Goal: Understand process/instructions: Learn how to perform a task or action

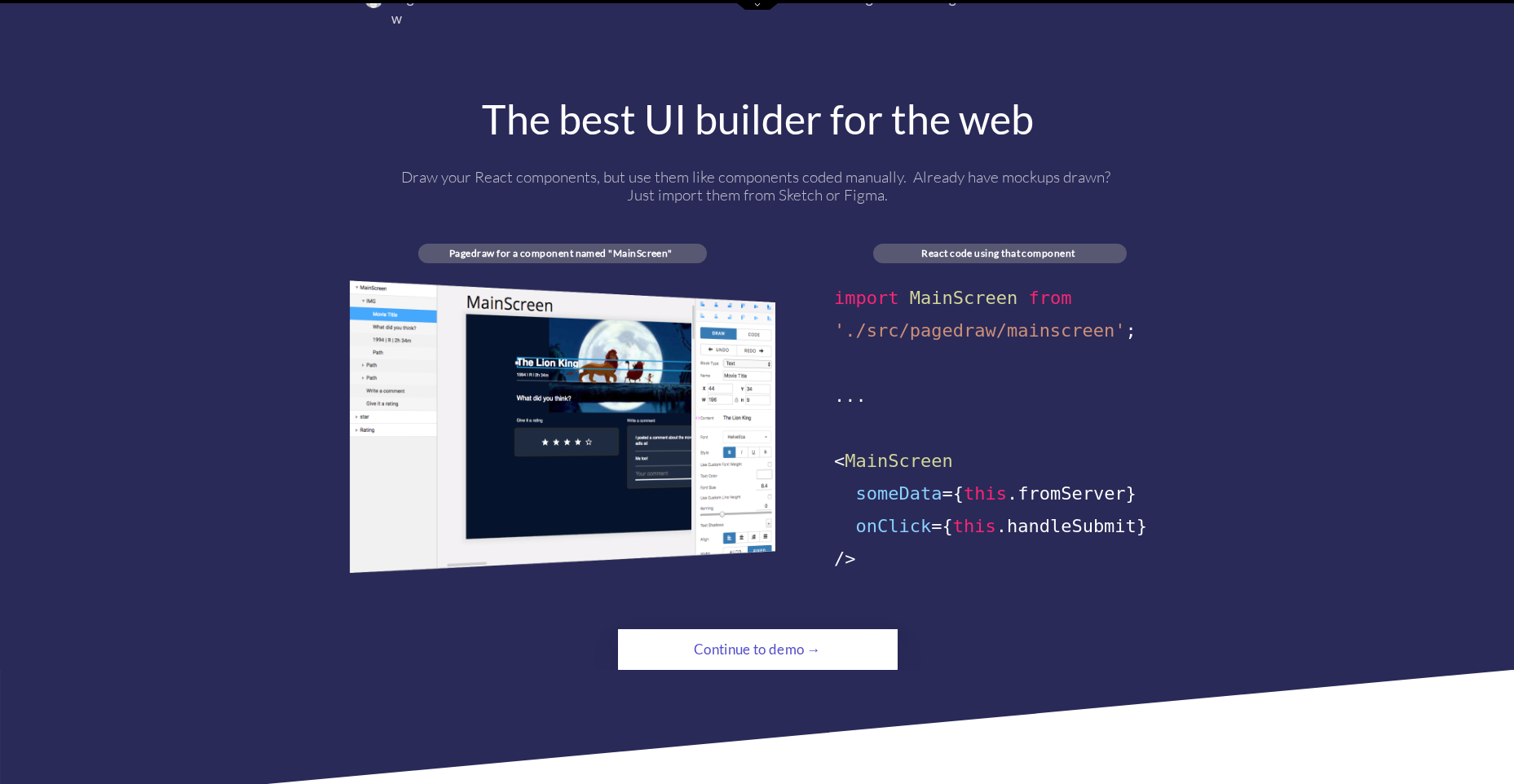
scroll to position [1222, 0]
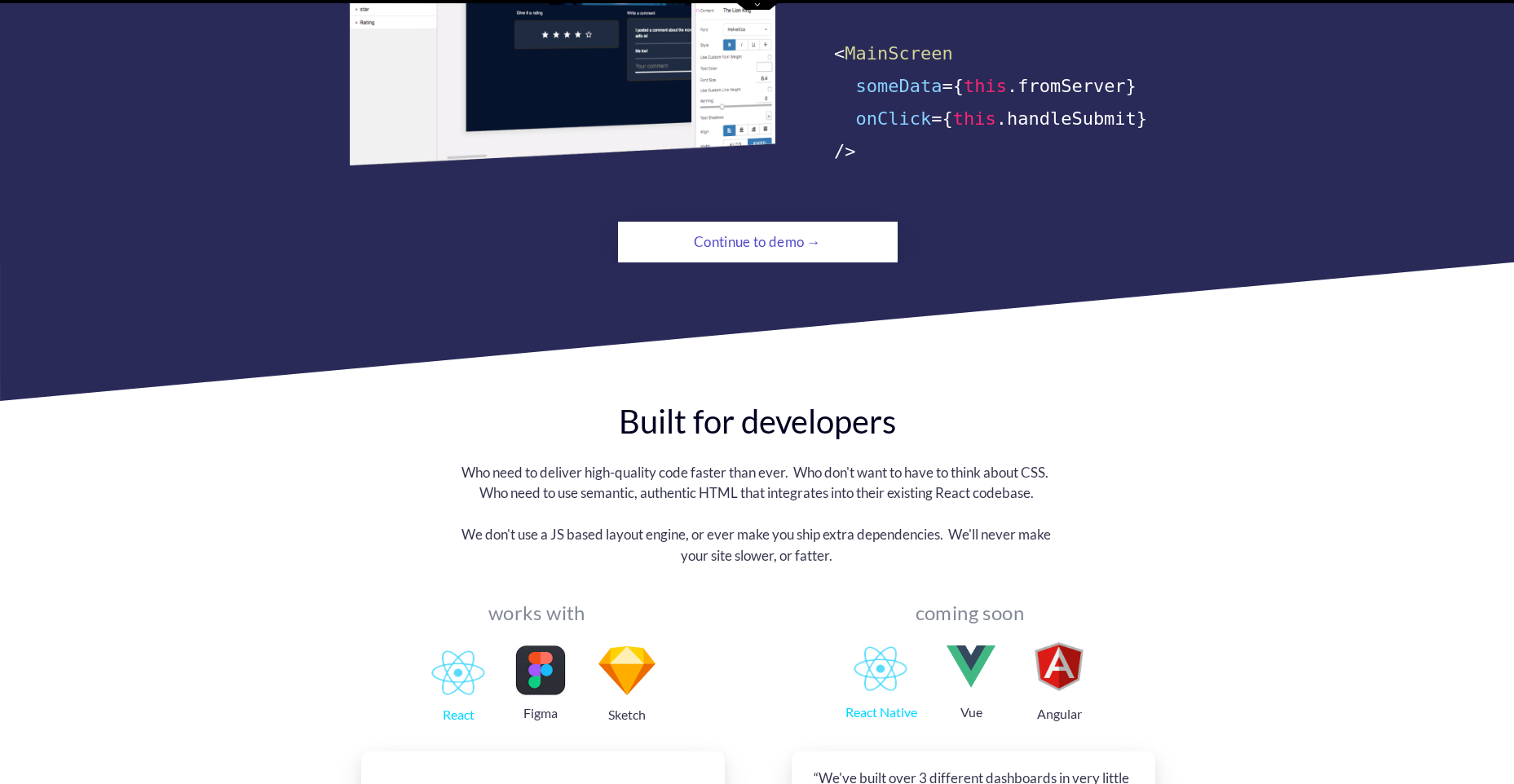
click at [746, 226] on div "Continue to demo →" at bounding box center [757, 241] width 190 height 32
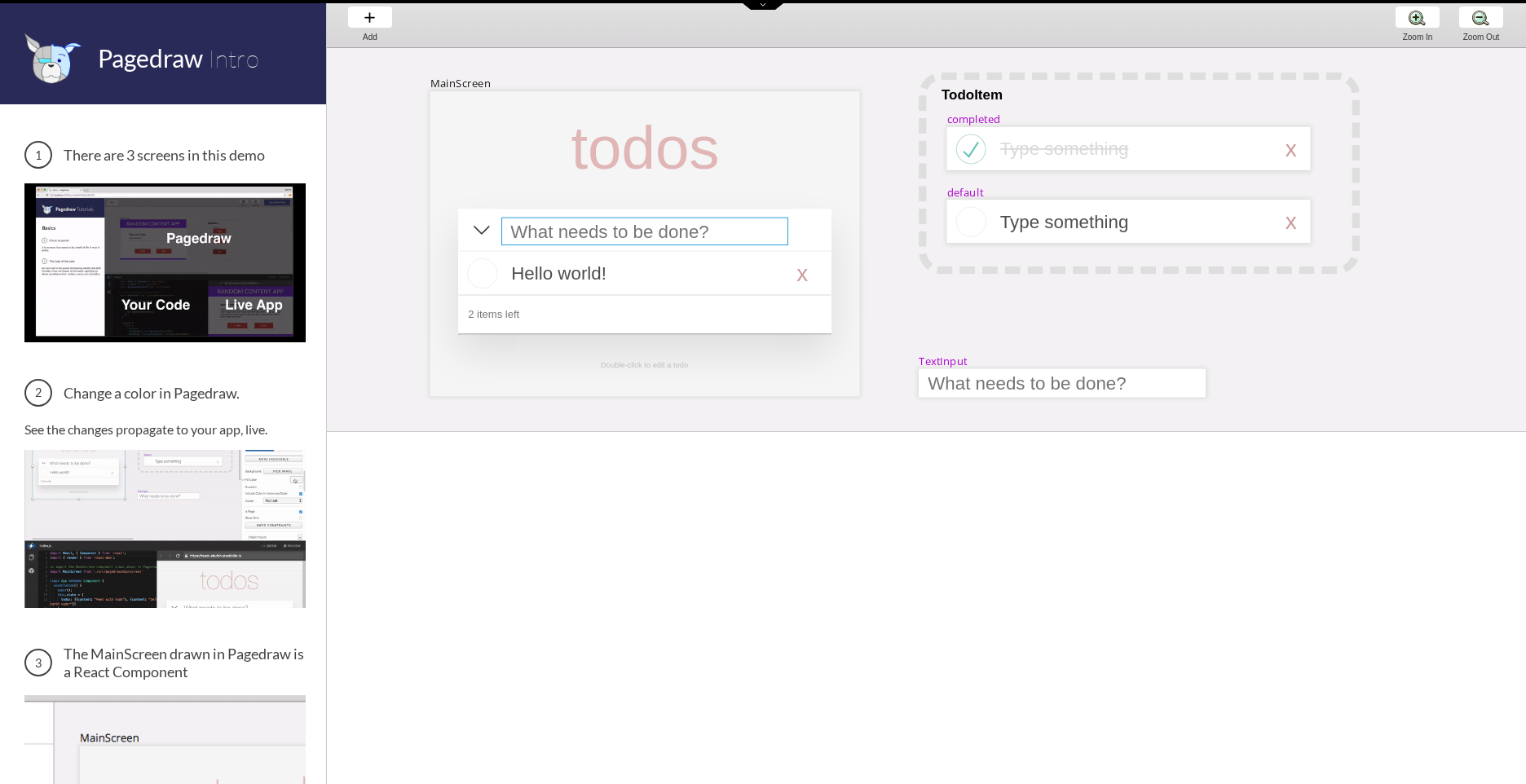
click at [702, 230] on div at bounding box center [645, 231] width 287 height 27
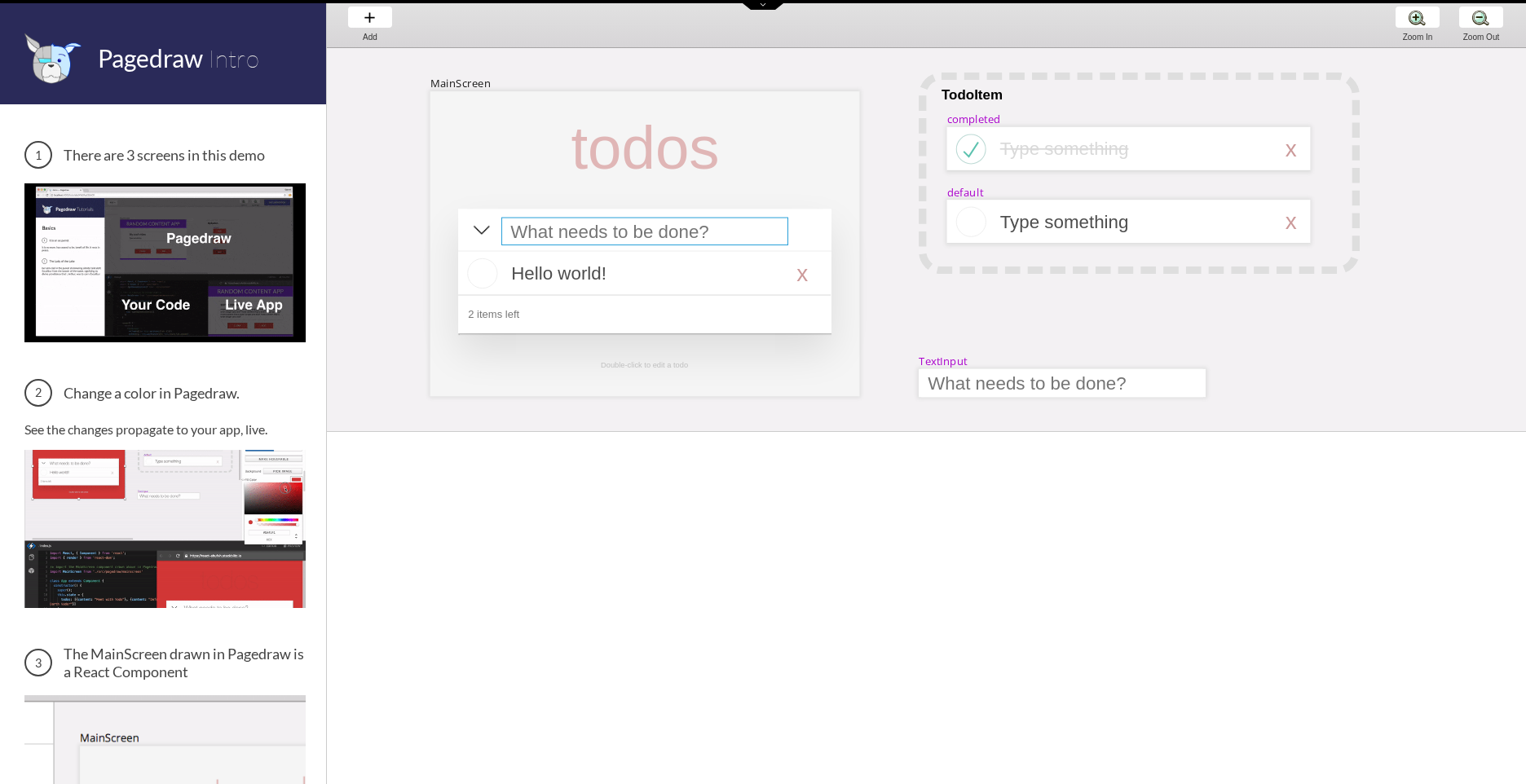
select select "15"
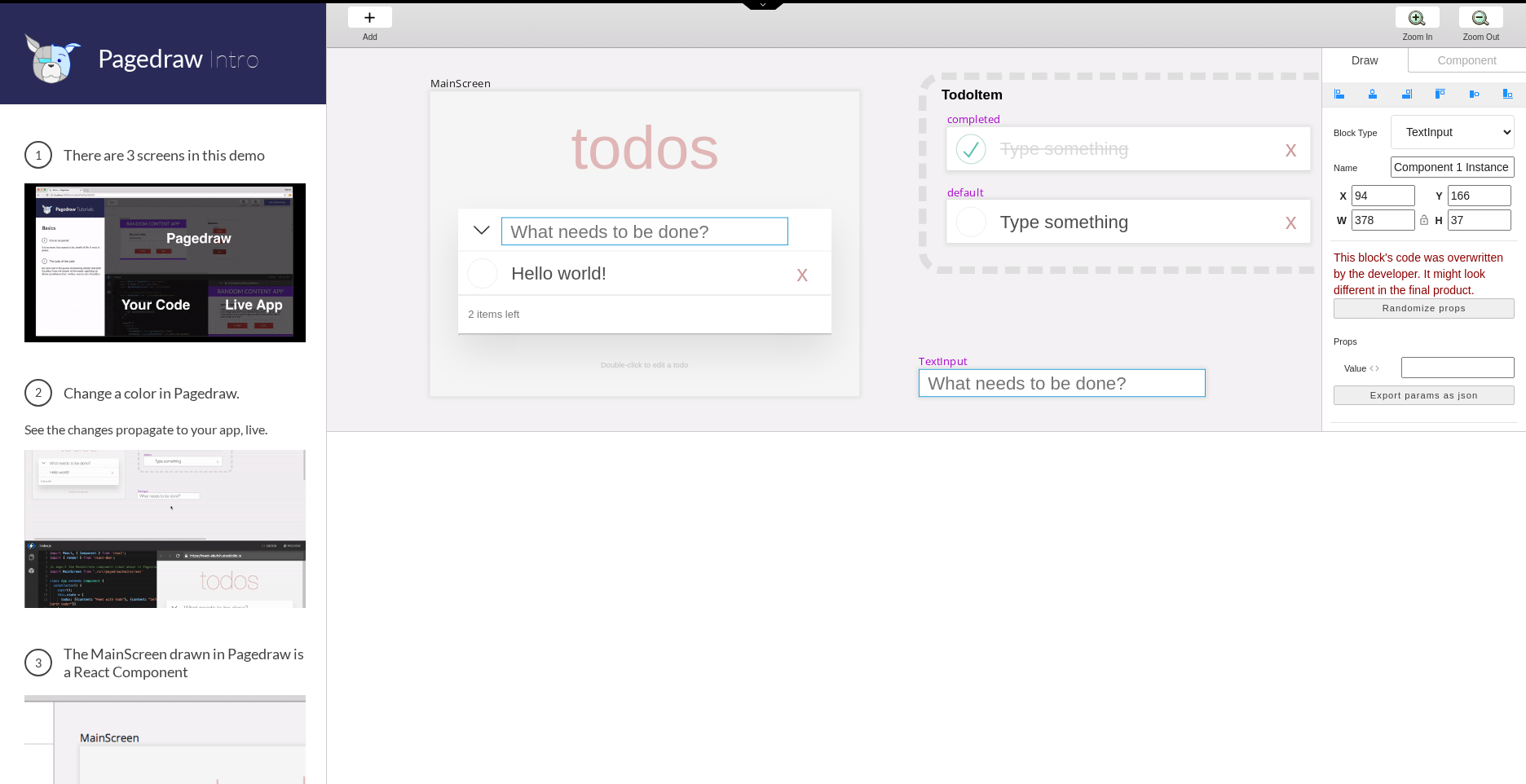
click at [701, 230] on div at bounding box center [645, 231] width 287 height 27
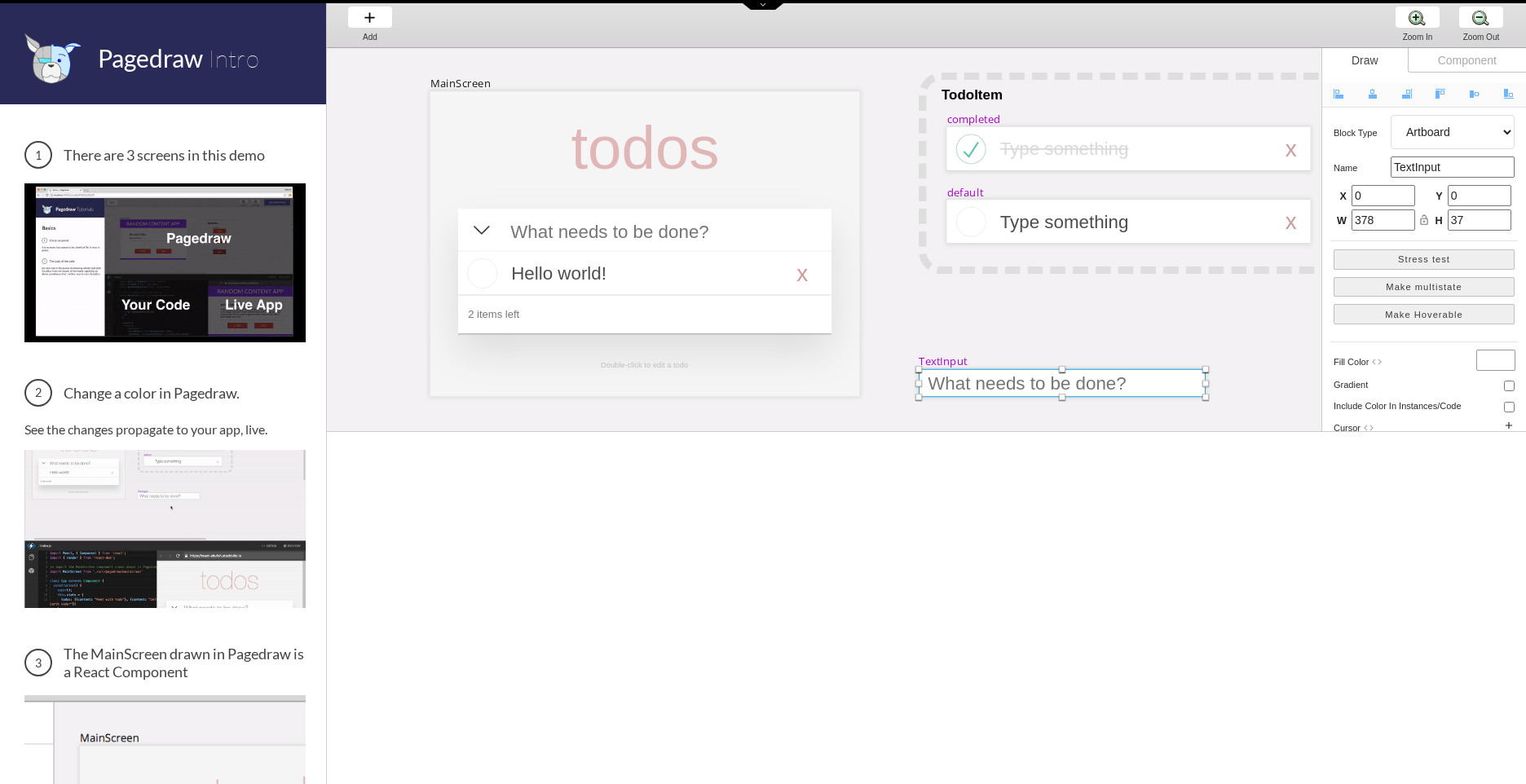
scroll to position [148, 243]
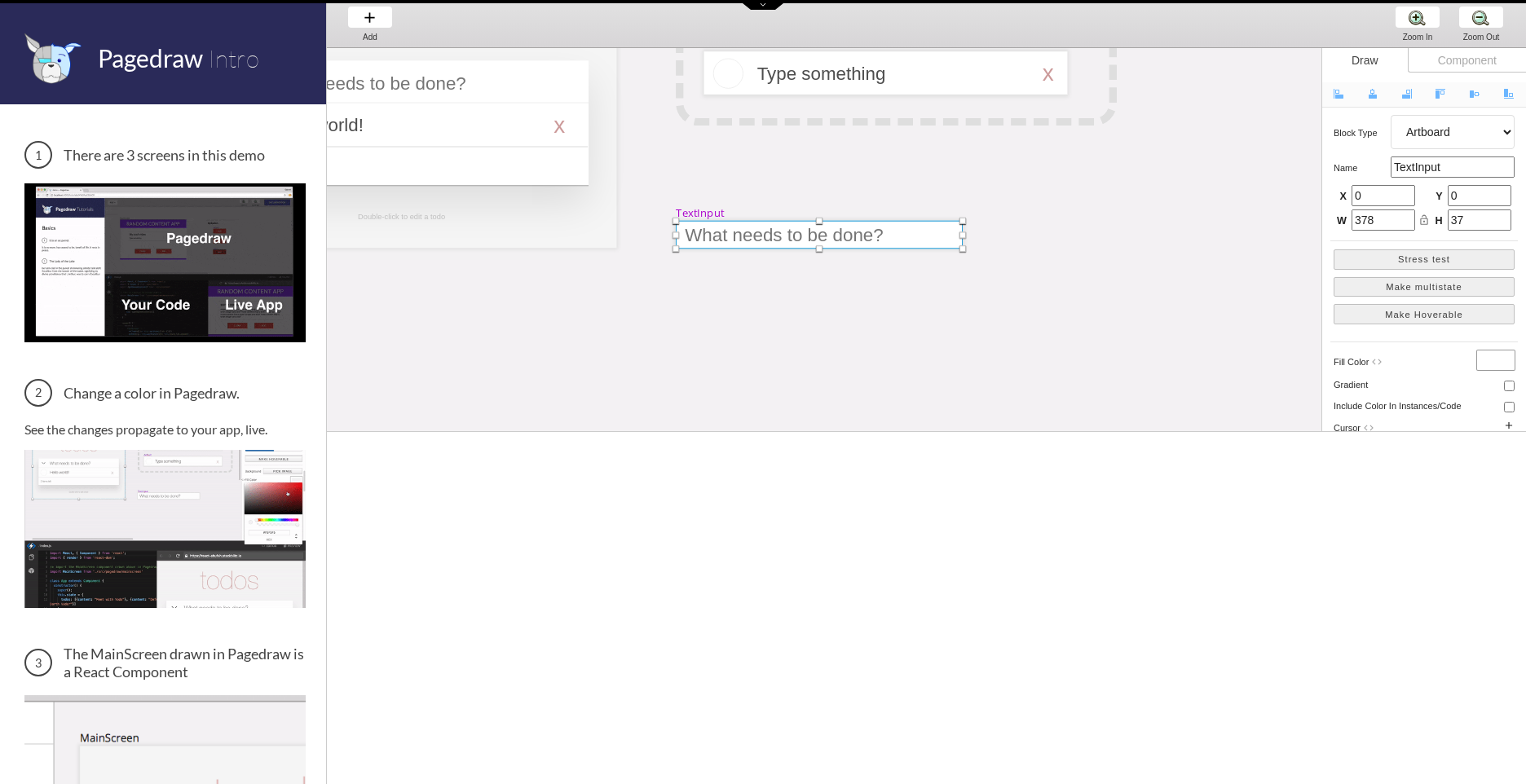
click at [735, 228] on div at bounding box center [820, 234] width 287 height 27
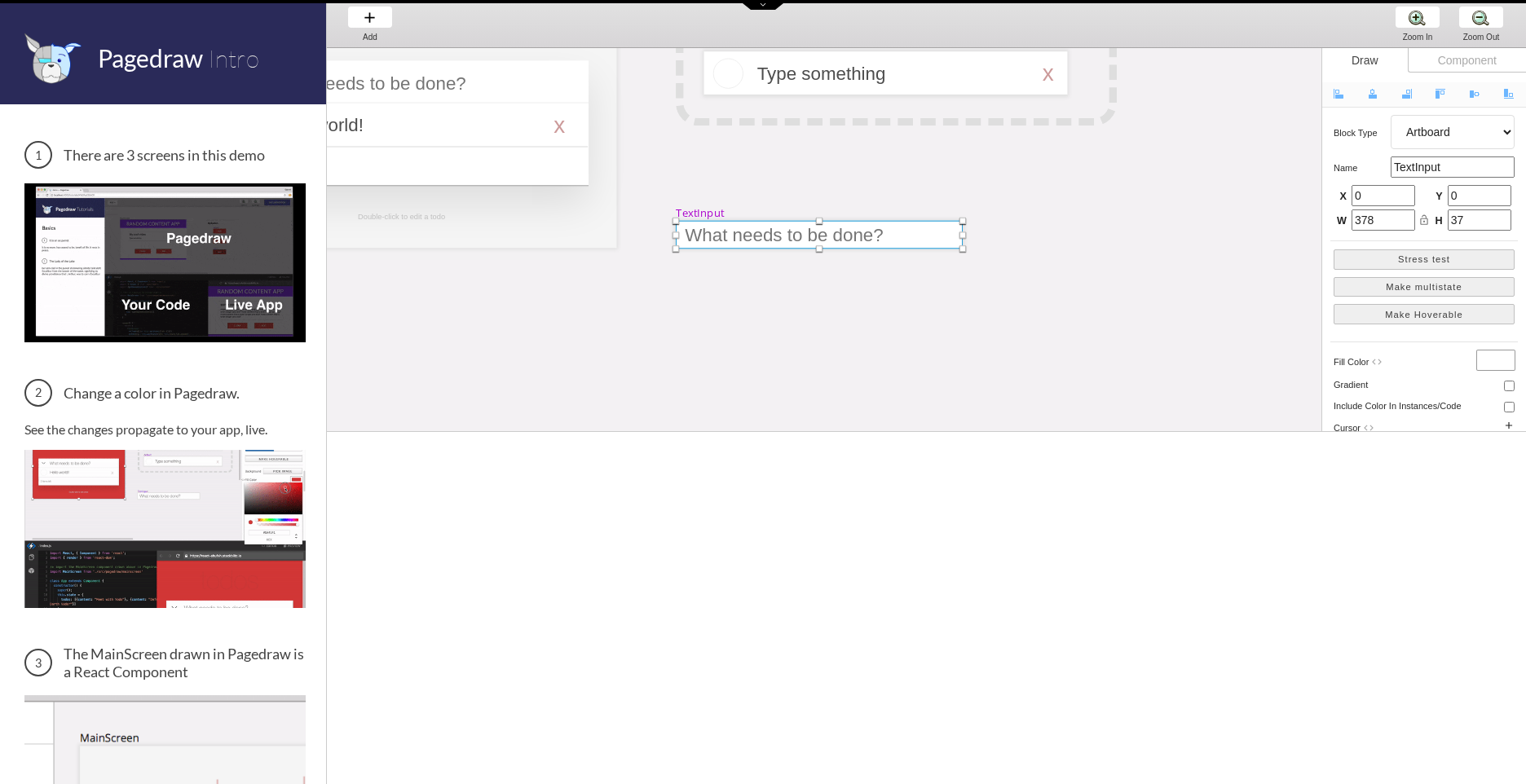
select select "9"
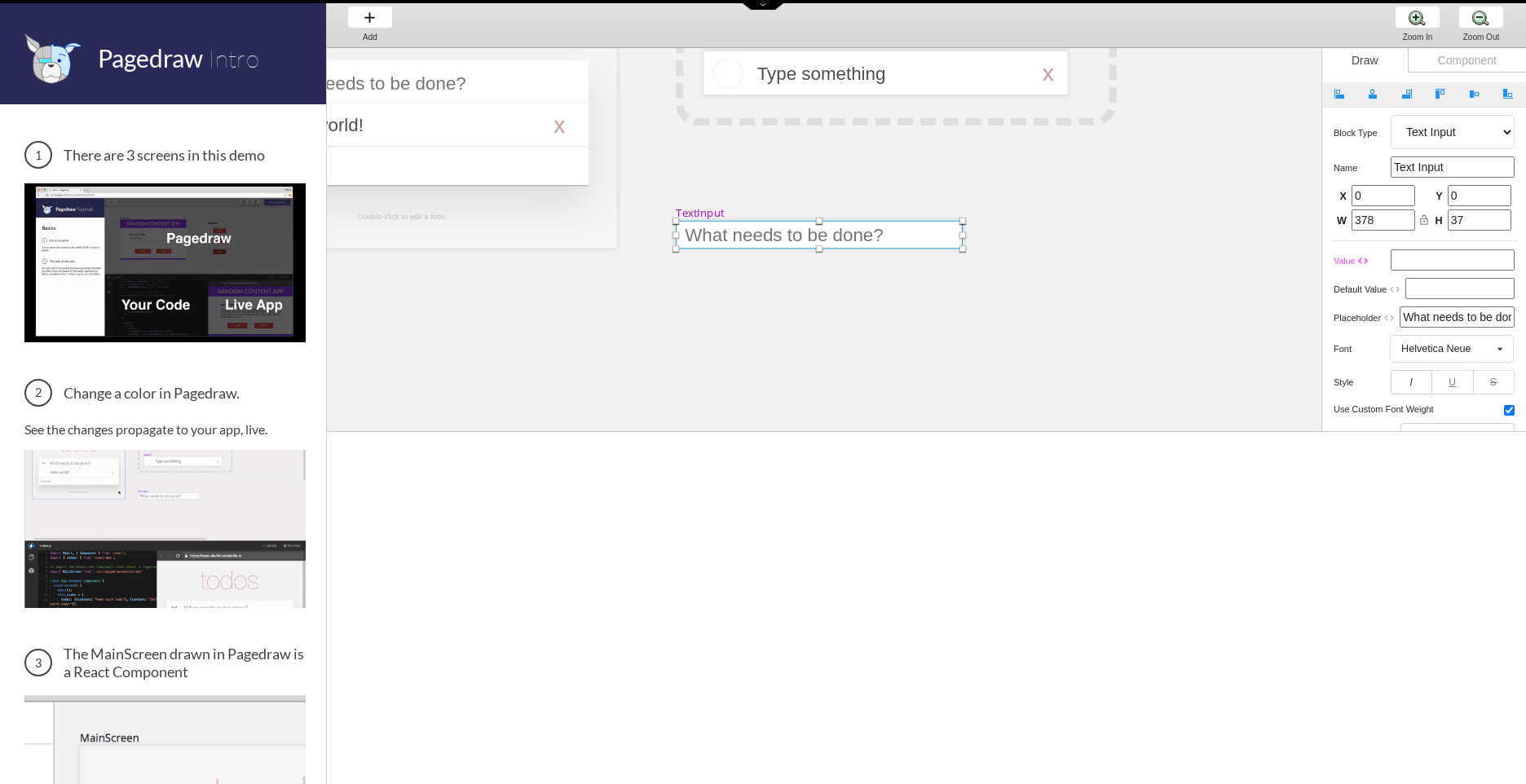
click at [735, 228] on div at bounding box center [820, 234] width 287 height 27
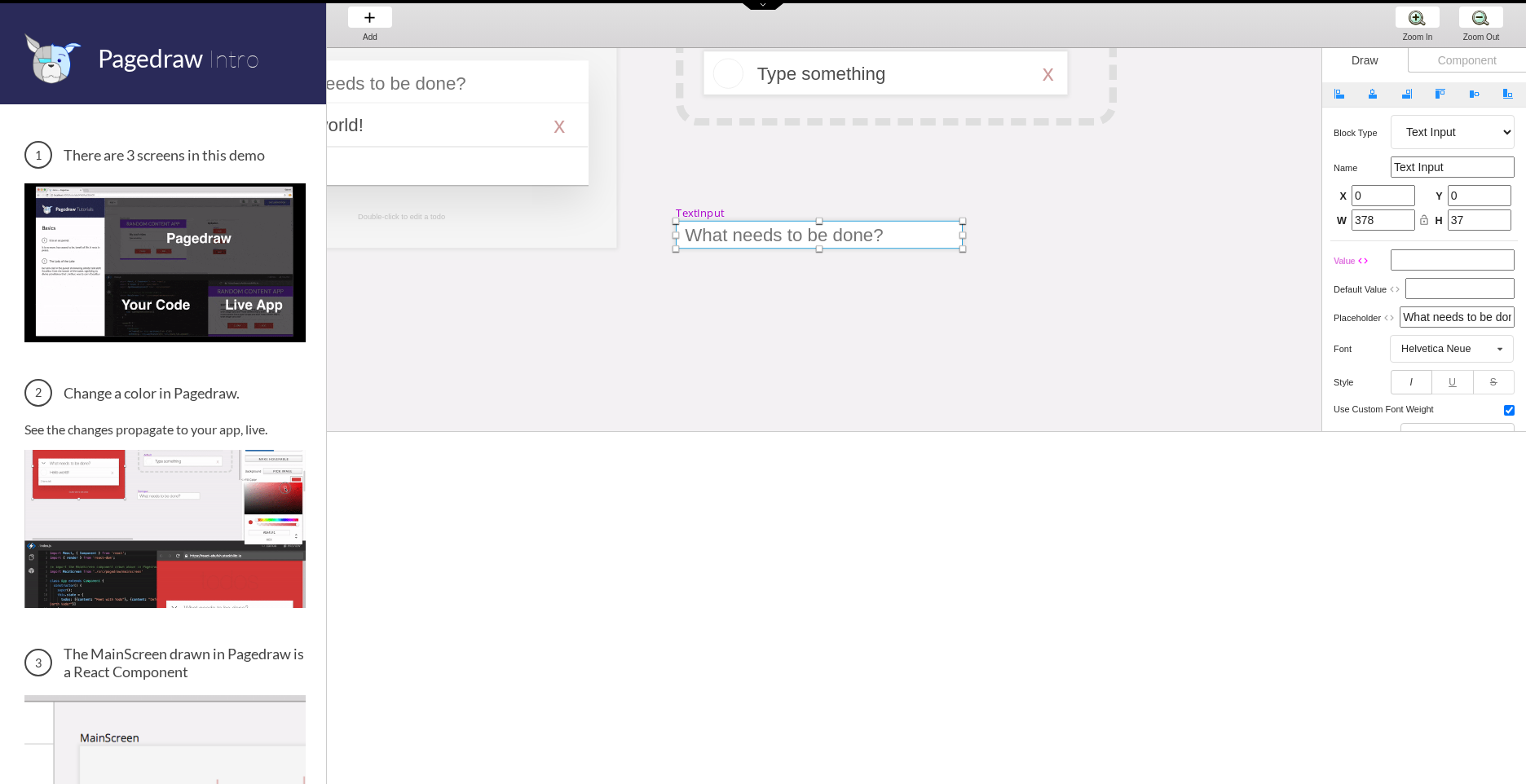
click at [741, 234] on div at bounding box center [820, 234] width 287 height 27
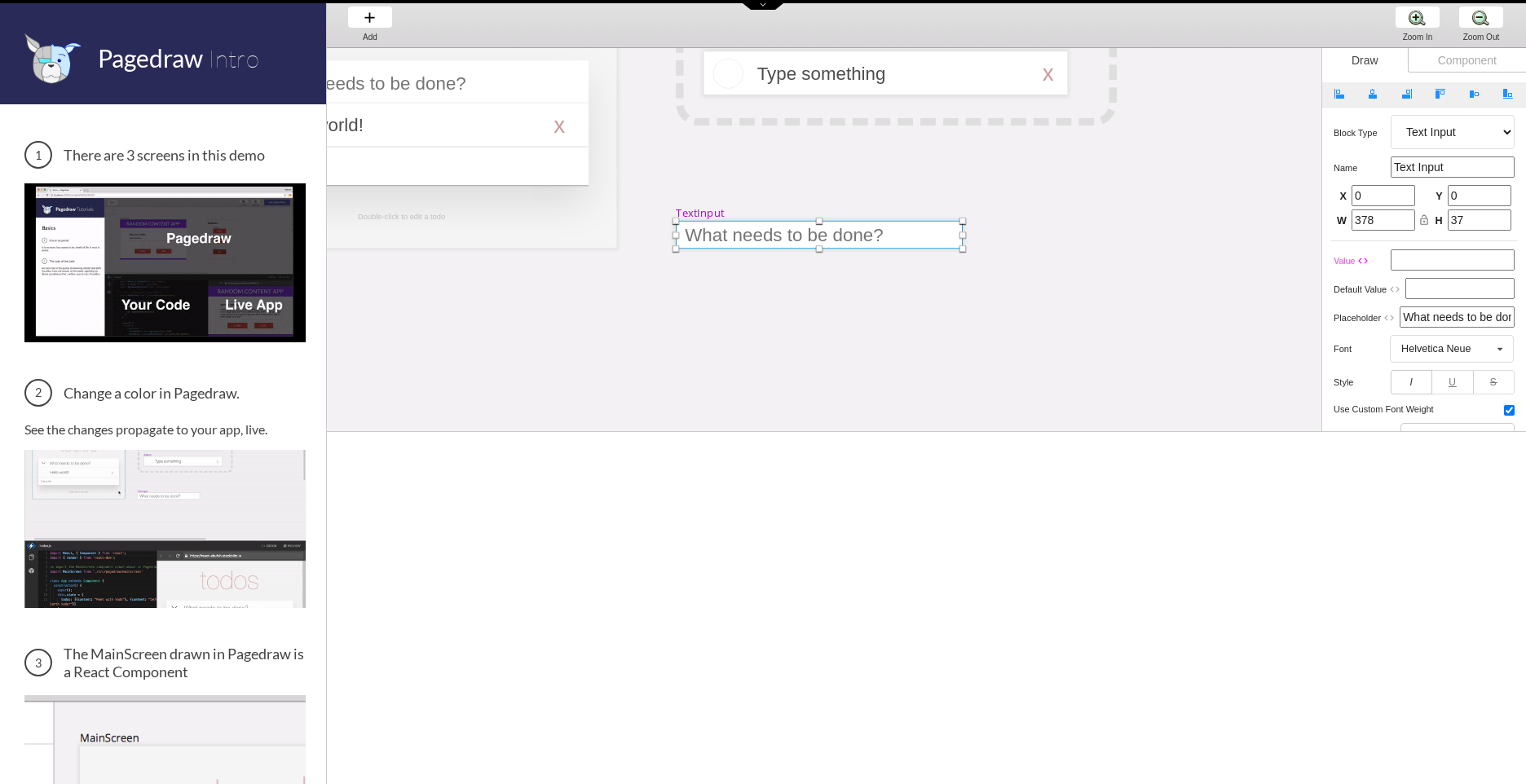
click at [741, 234] on div at bounding box center [820, 234] width 287 height 27
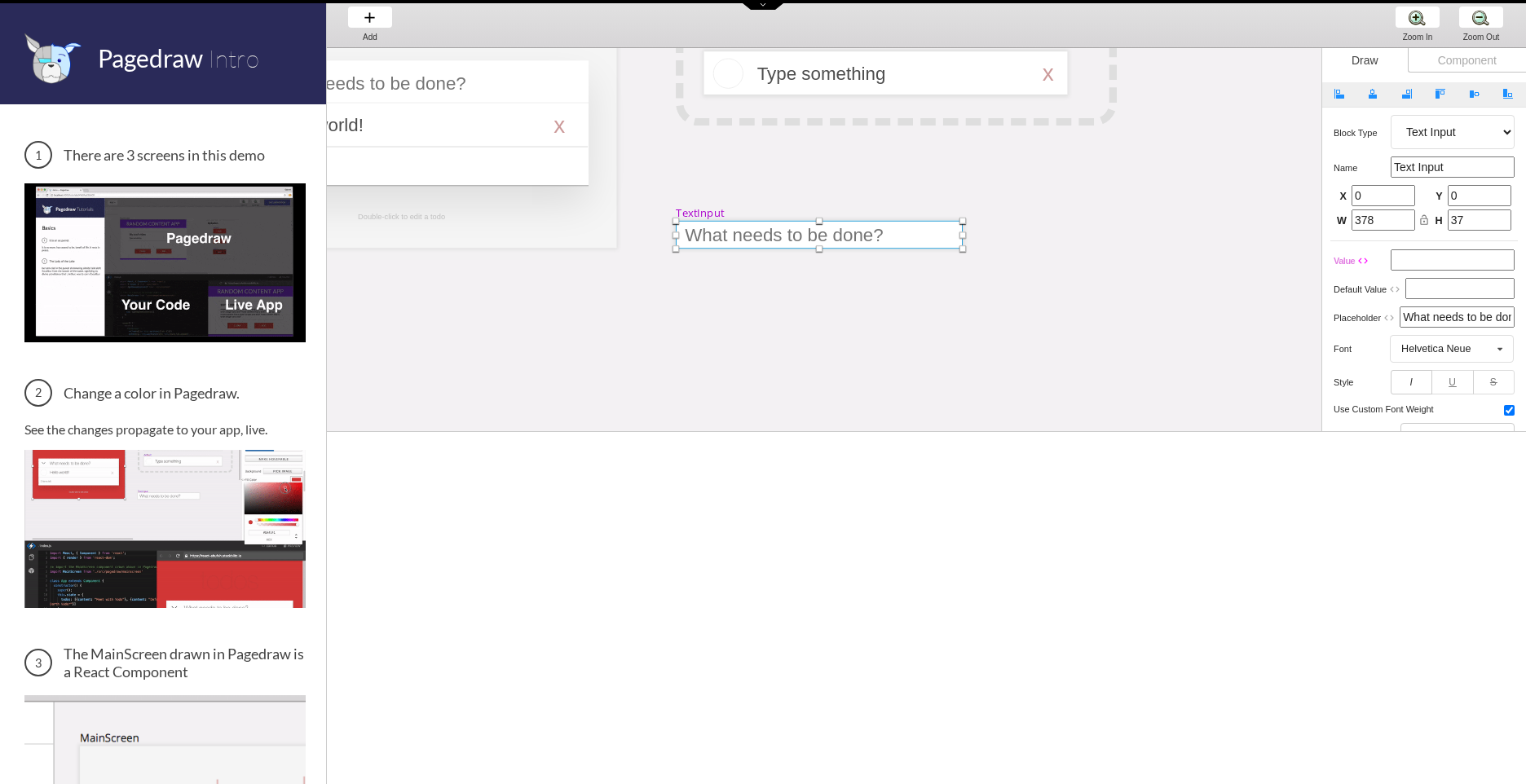
click at [167, 250] on img at bounding box center [165, 263] width 281 height 158
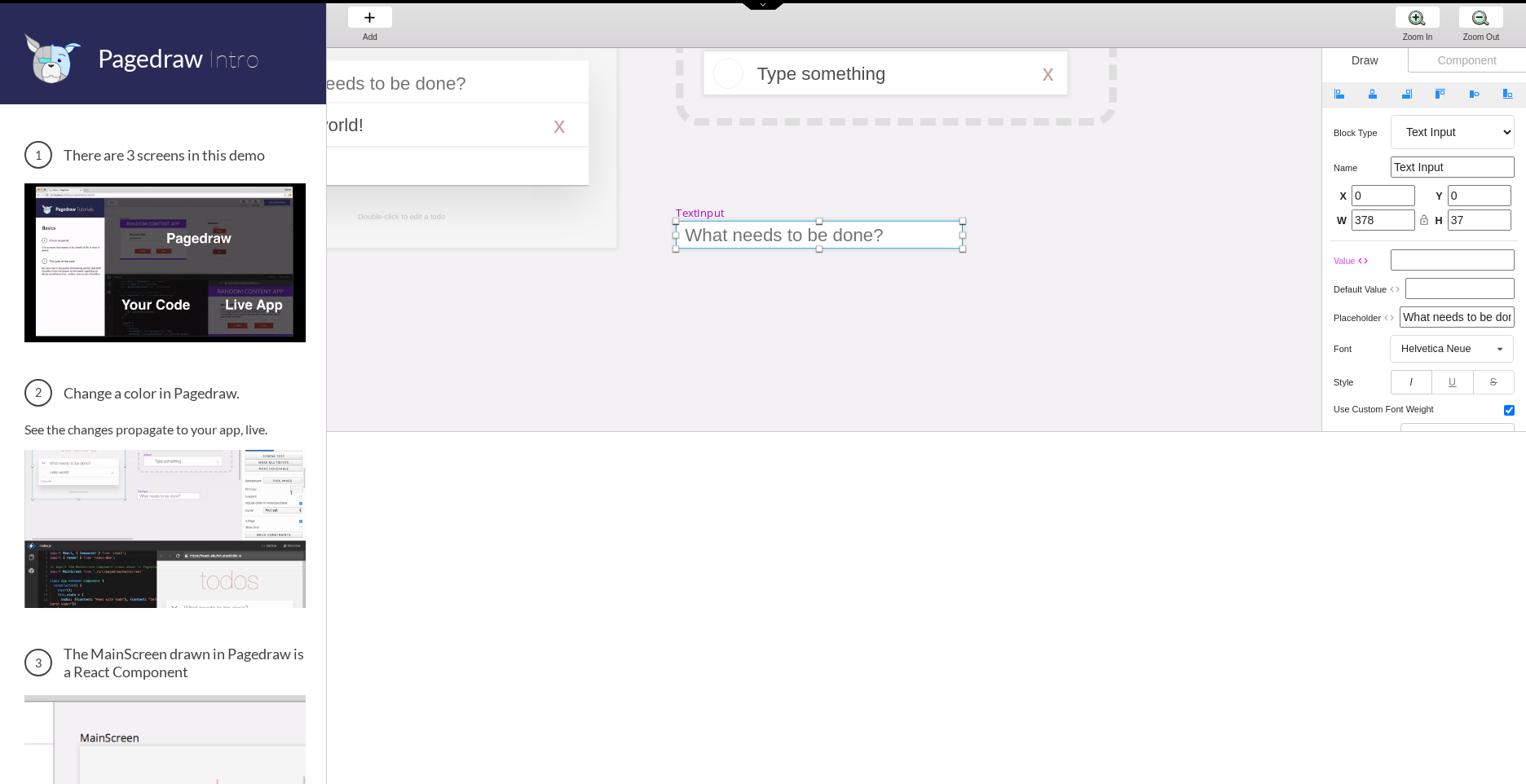
click at [812, 233] on div at bounding box center [820, 234] width 287 height 27
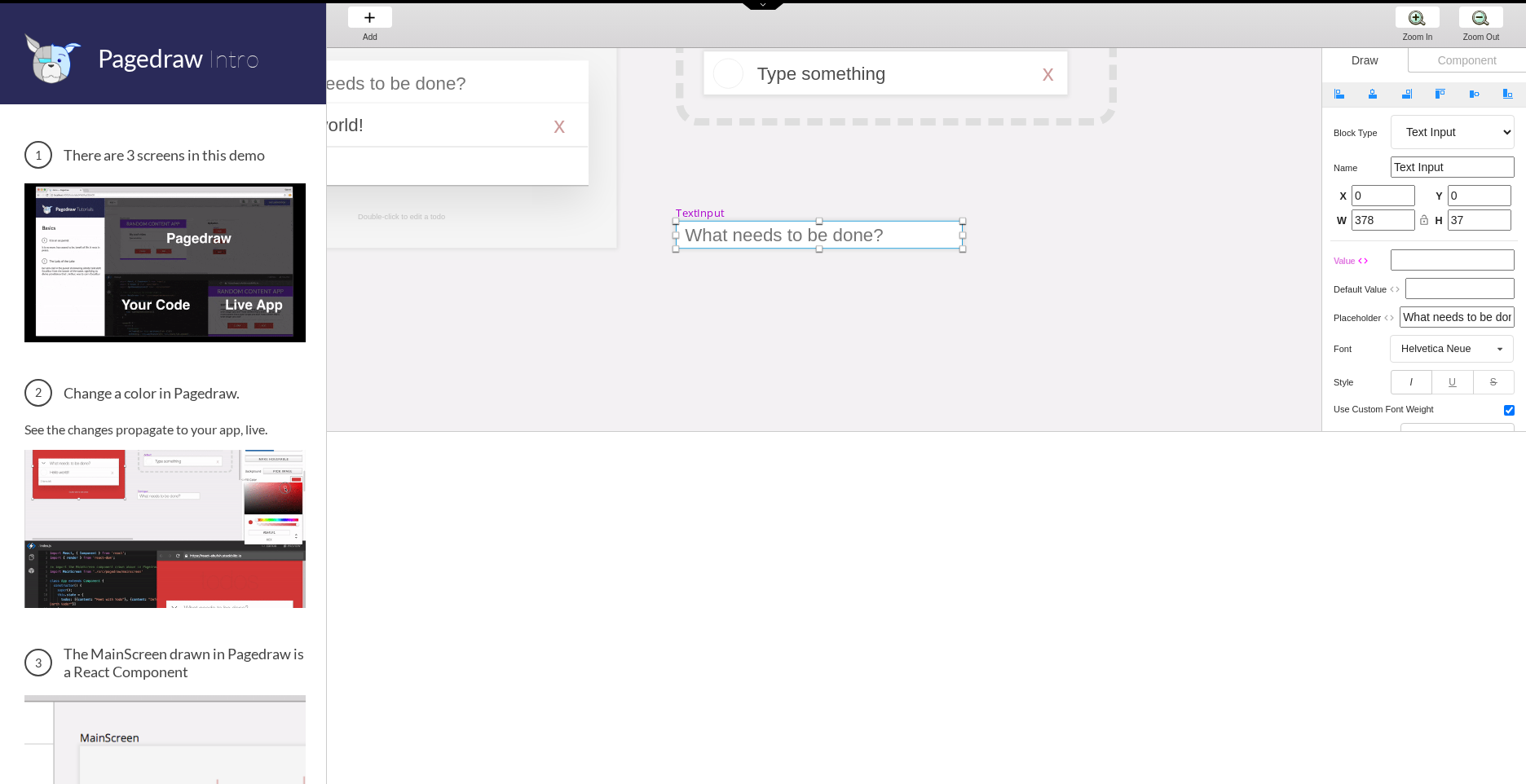
click at [812, 233] on div at bounding box center [820, 234] width 287 height 27
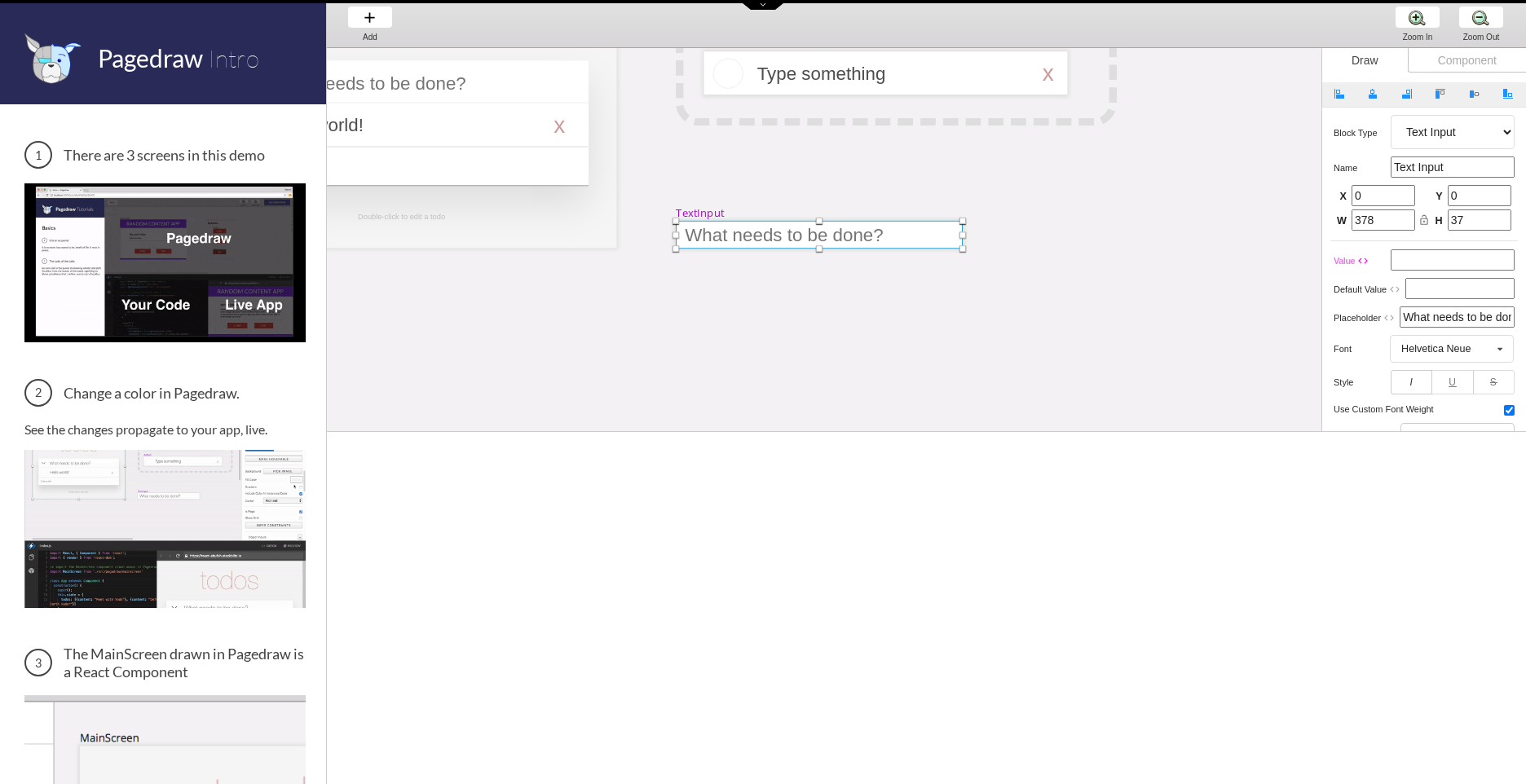
click at [131, 503] on img at bounding box center [165, 529] width 281 height 158
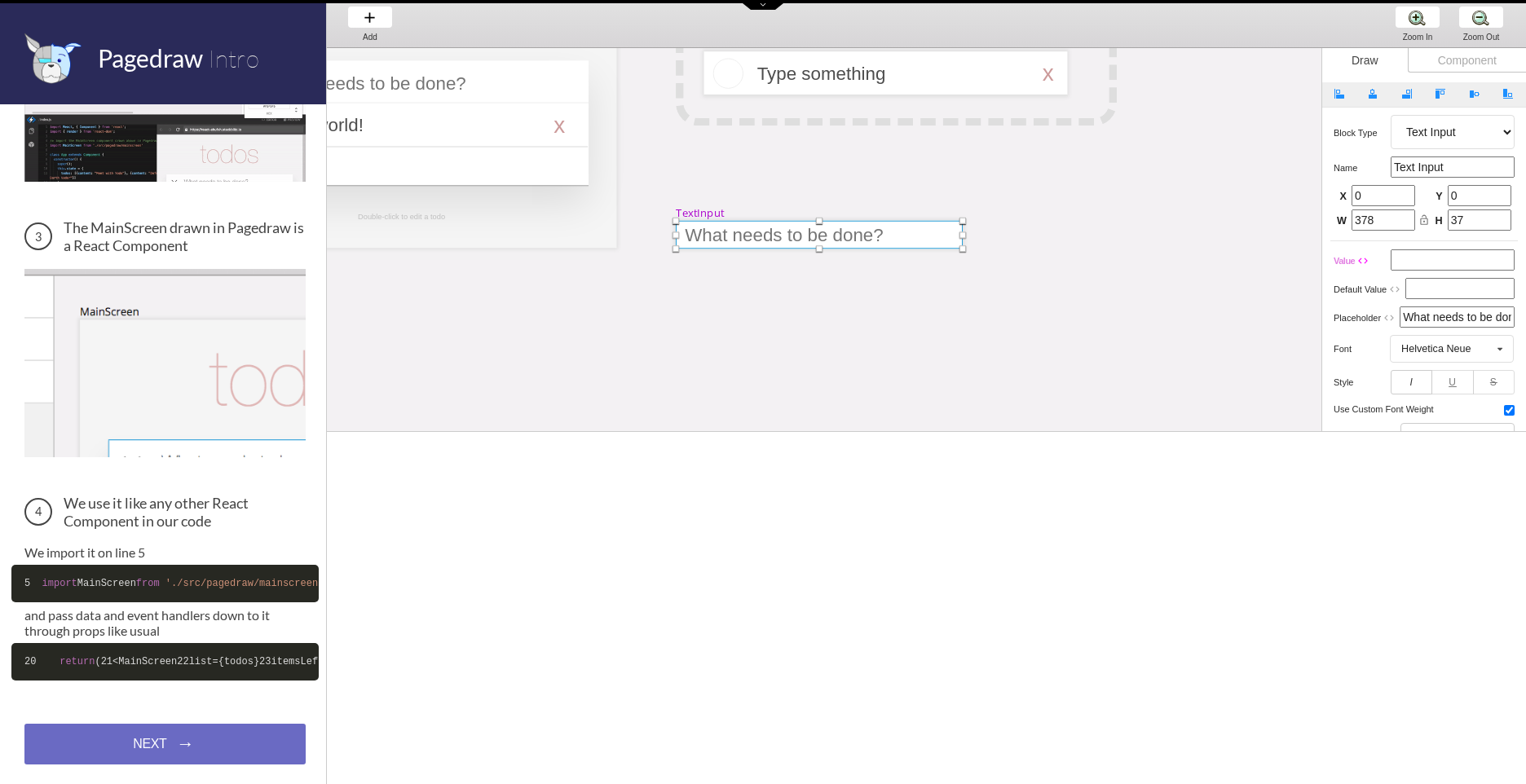
scroll to position [499, 0]
click at [1083, 310] on div "MainScreen todos Hello world! x 2 items left TodoItem completed Type something …" at bounding box center [1311, 438] width 2454 height 1079
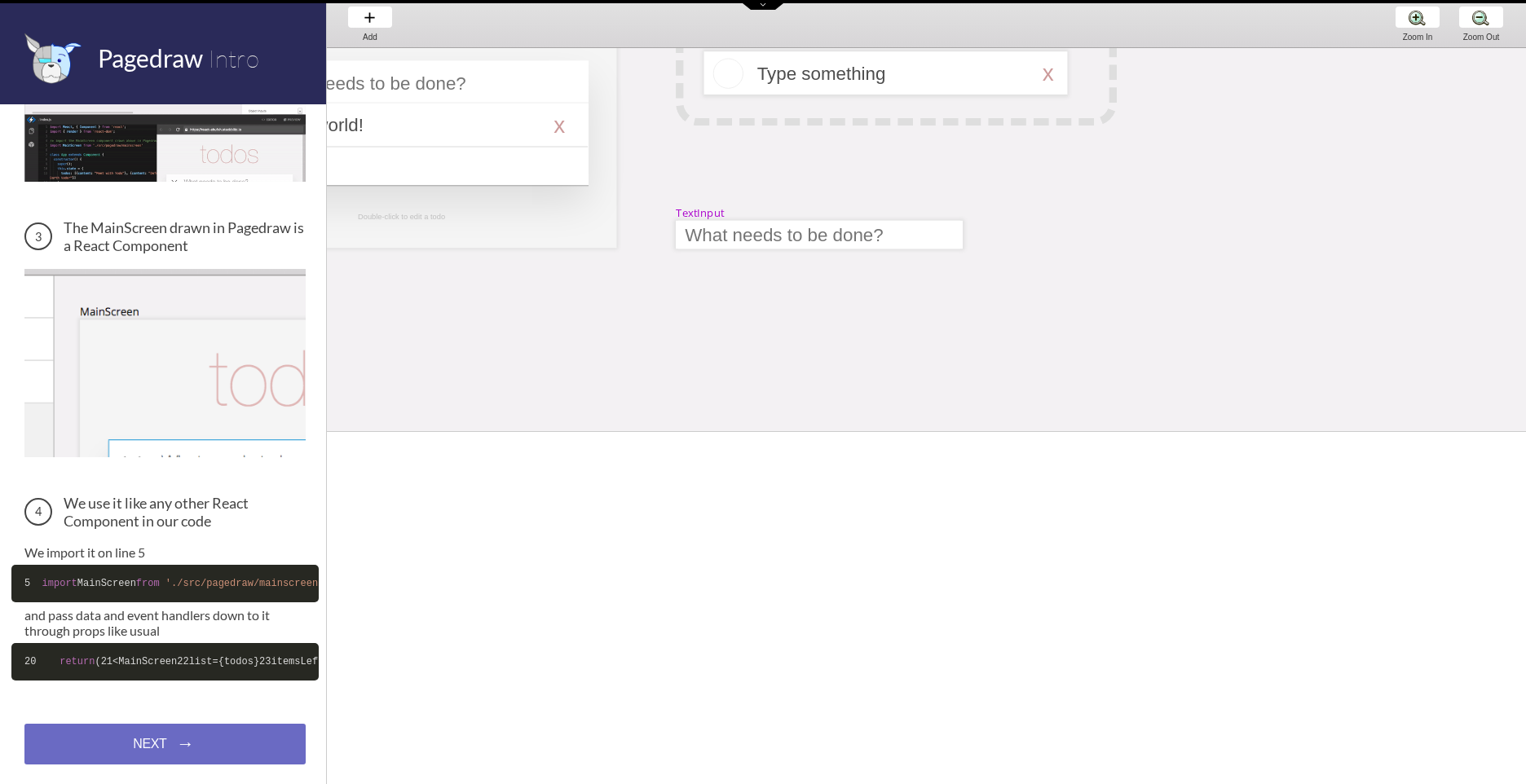
scroll to position [0, 243]
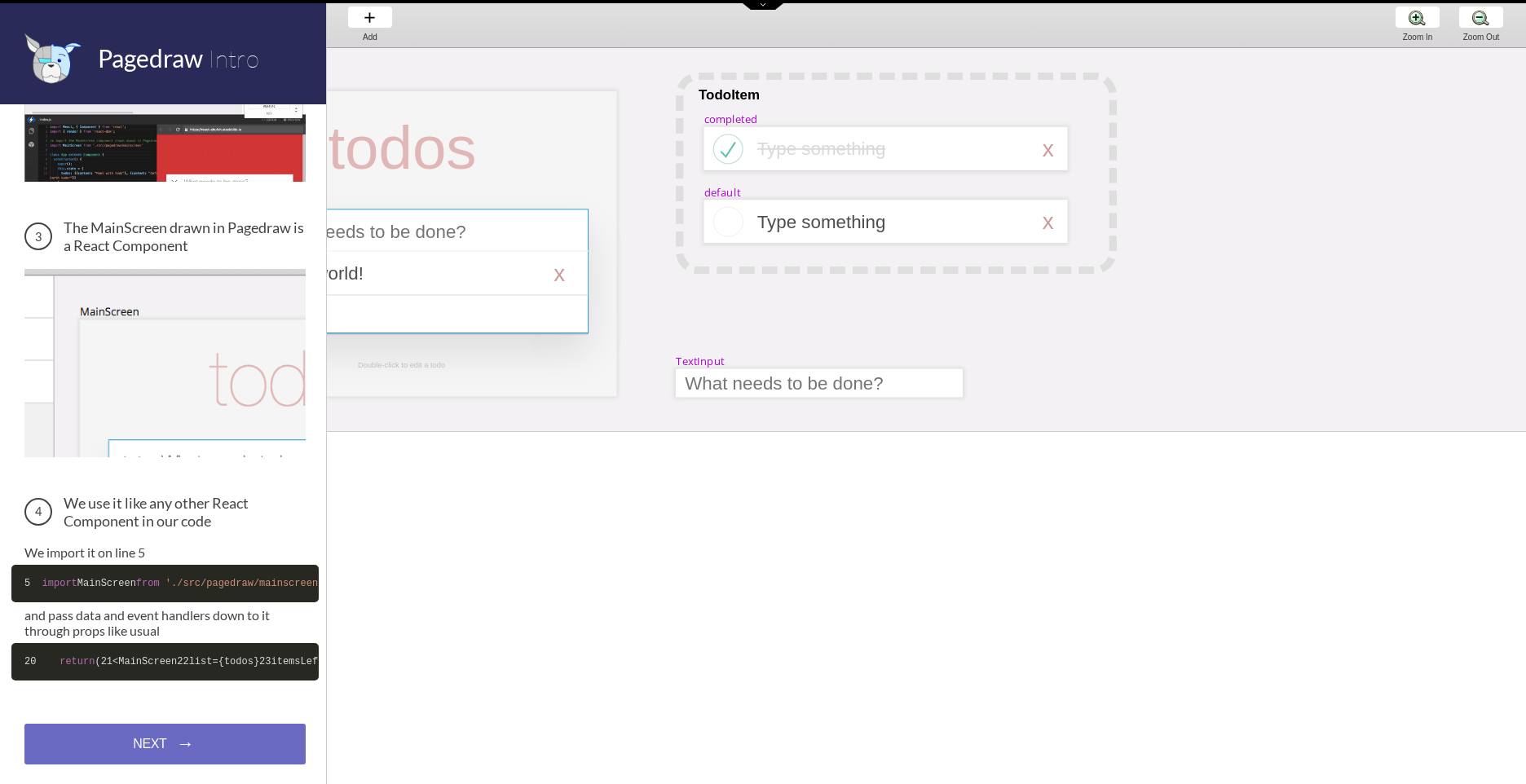
click at [482, 247] on div at bounding box center [402, 271] width 373 height 125
select select "4"
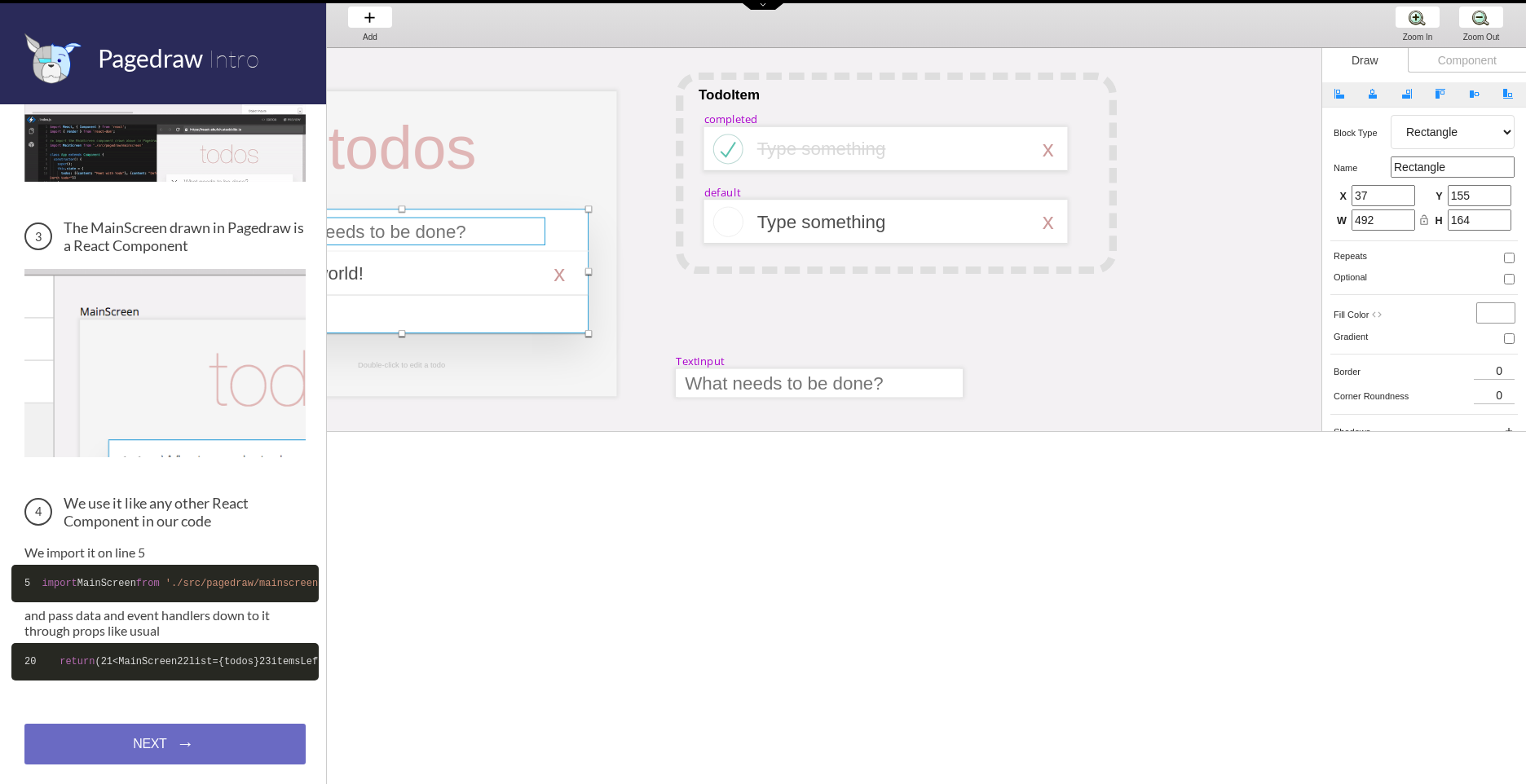
click at [480, 244] on div at bounding box center [403, 231] width 287 height 27
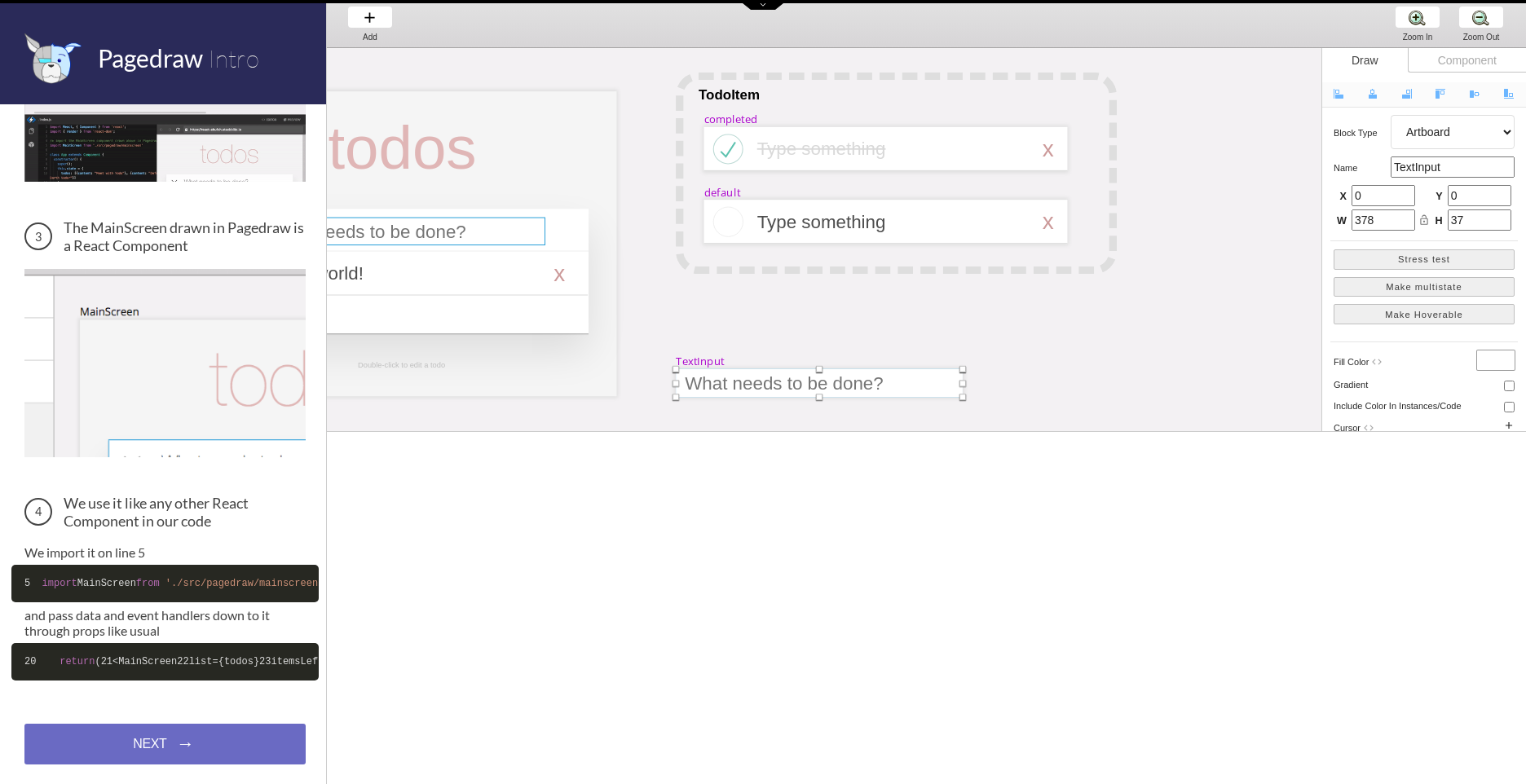
click at [430, 233] on div at bounding box center [403, 231] width 287 height 27
select select "15"
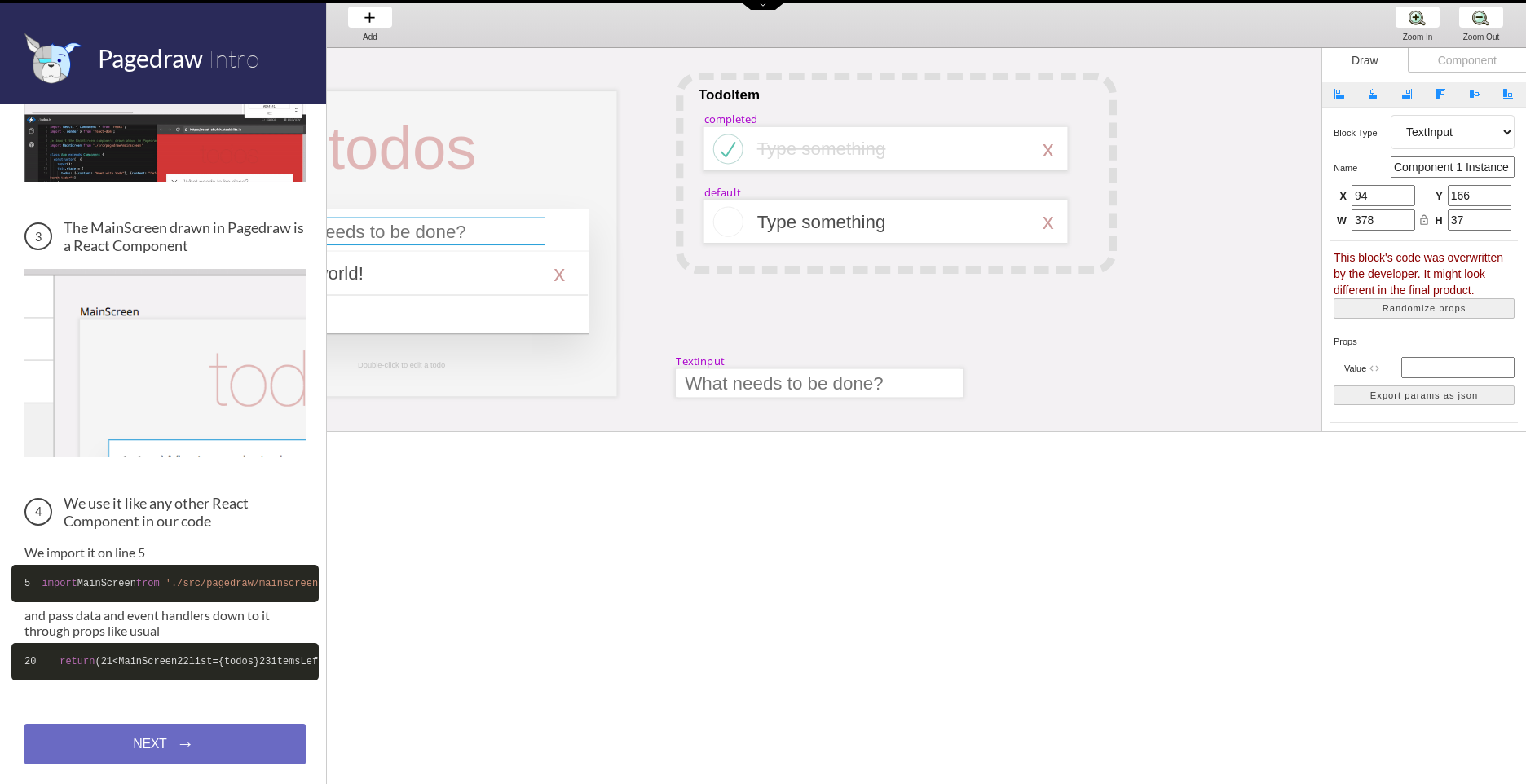
click at [430, 233] on div at bounding box center [403, 231] width 287 height 27
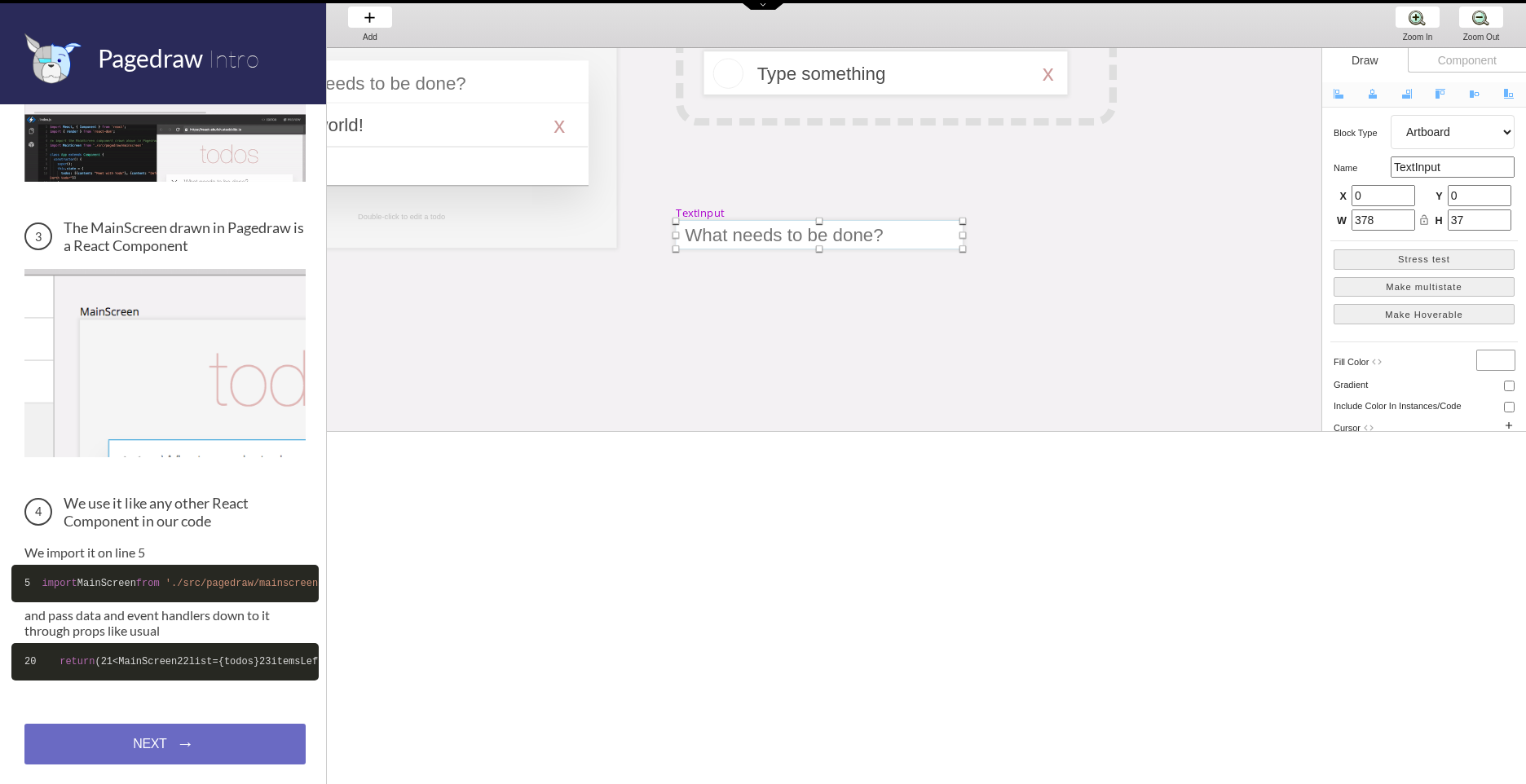
click at [530, 318] on div "MainScreen todos Hello world! x 2 items left TodoItem completed Type something …" at bounding box center [1311, 438] width 2454 height 1079
